Goal: Find specific page/section: Find specific page/section

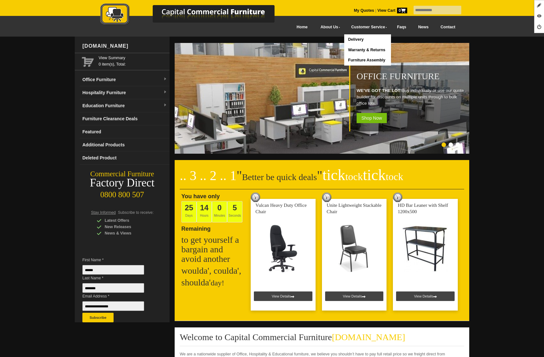
click at [361, 28] on link "Customer Service" at bounding box center [367, 27] width 47 height 14
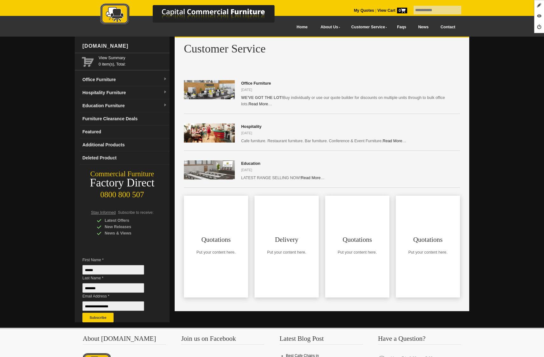
click at [121, 15] on img at bounding box center [194, 14] width 223 height 23
